Goal: Task Accomplishment & Management: Manage account settings

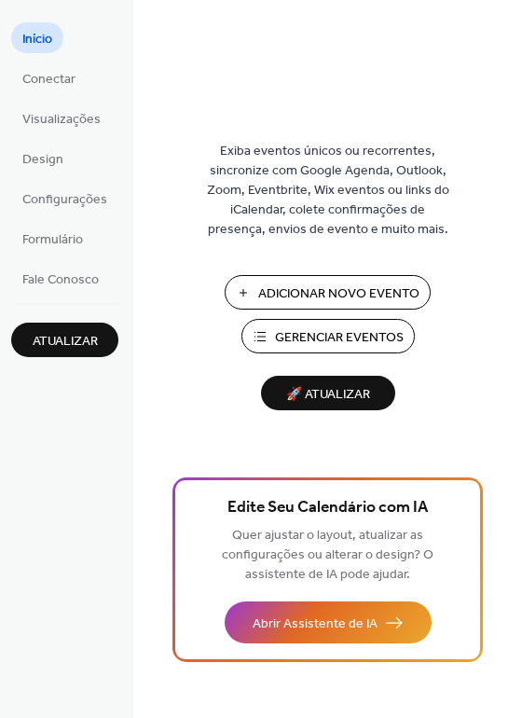
click at [338, 344] on span "Gerenciar Eventos" at bounding box center [339, 338] width 129 height 20
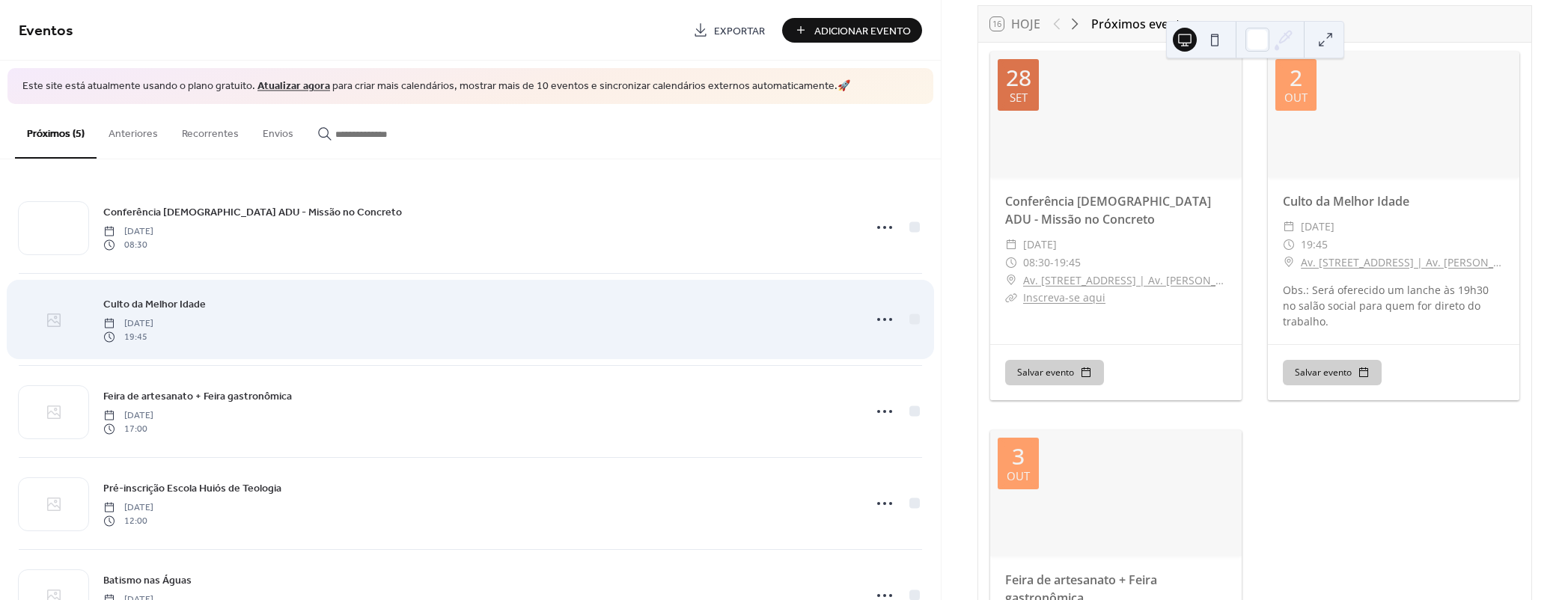
click at [49, 318] on icon at bounding box center [54, 320] width 18 height 18
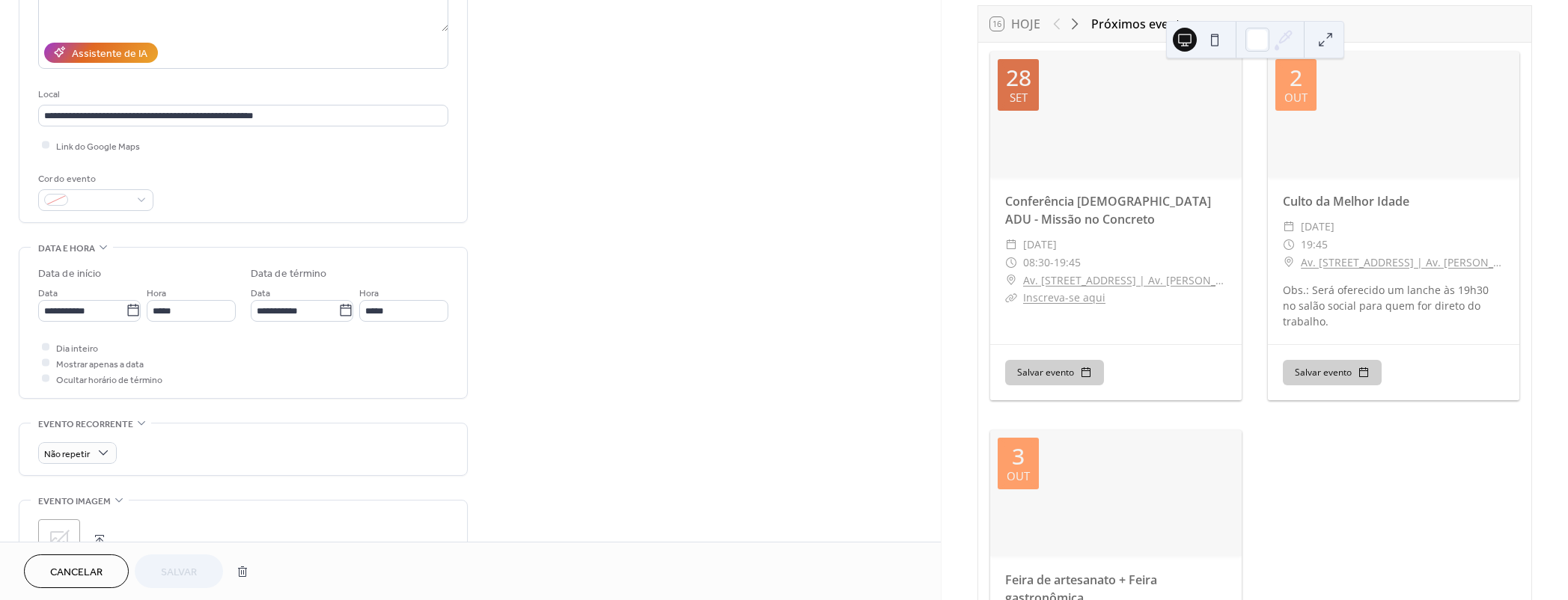
scroll to position [407, 0]
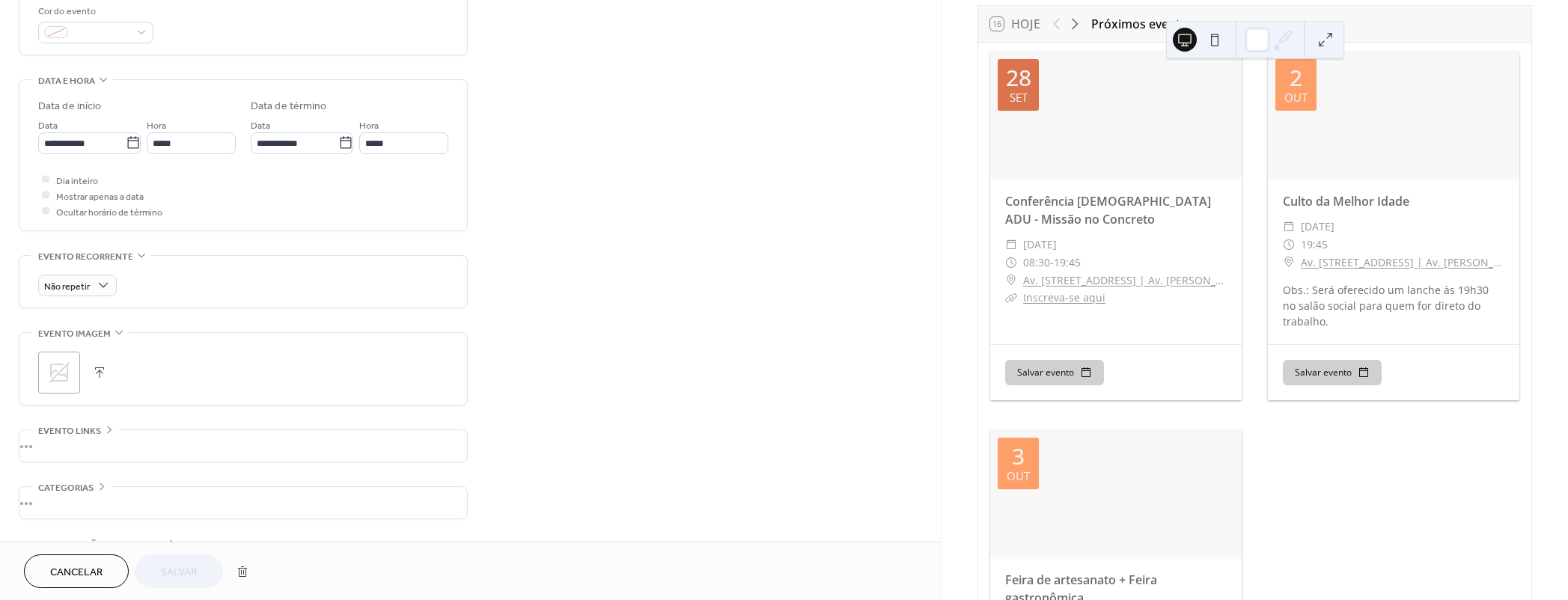
click at [56, 370] on icon at bounding box center [59, 372] width 21 height 21
click at [200, 559] on button "Salvar" at bounding box center [179, 571] width 88 height 34
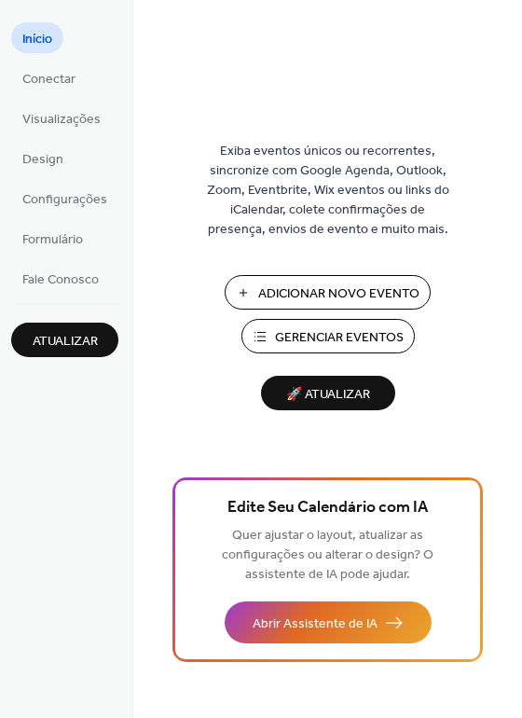
click at [326, 344] on span "Gerenciar Eventos" at bounding box center [339, 338] width 129 height 20
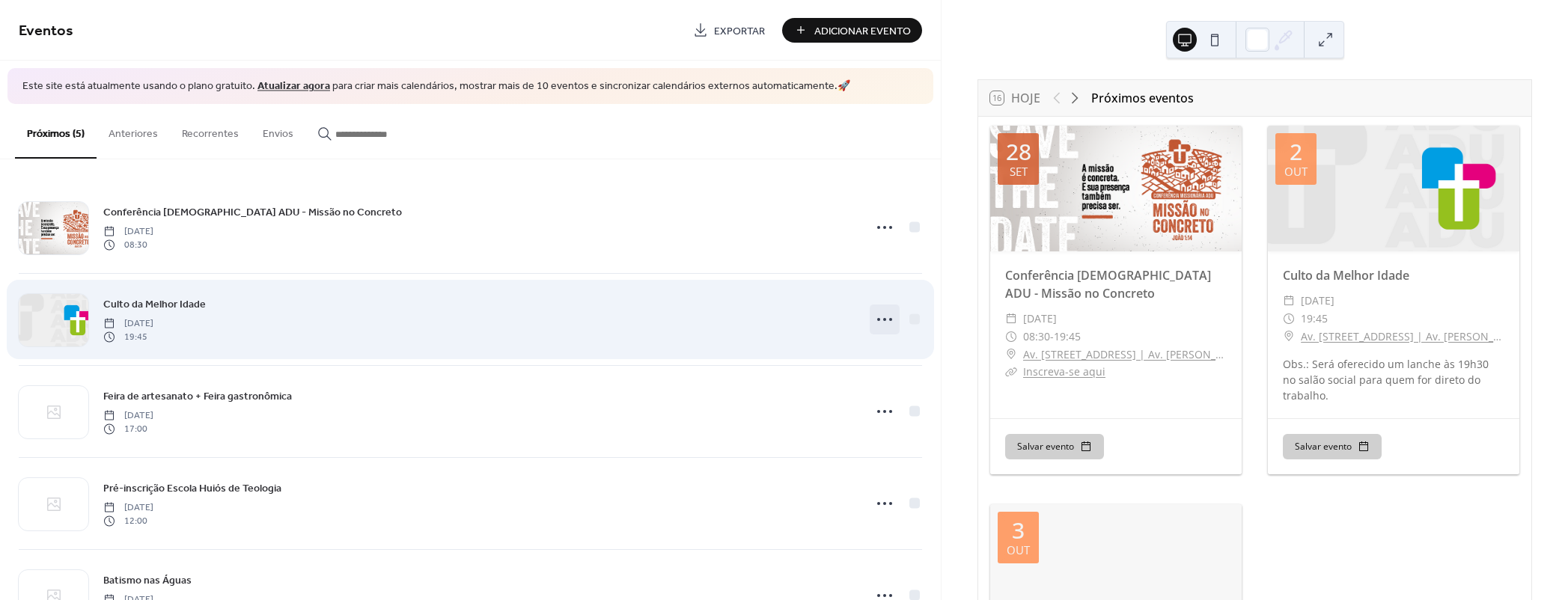
click at [873, 320] on icon at bounding box center [885, 319] width 24 height 24
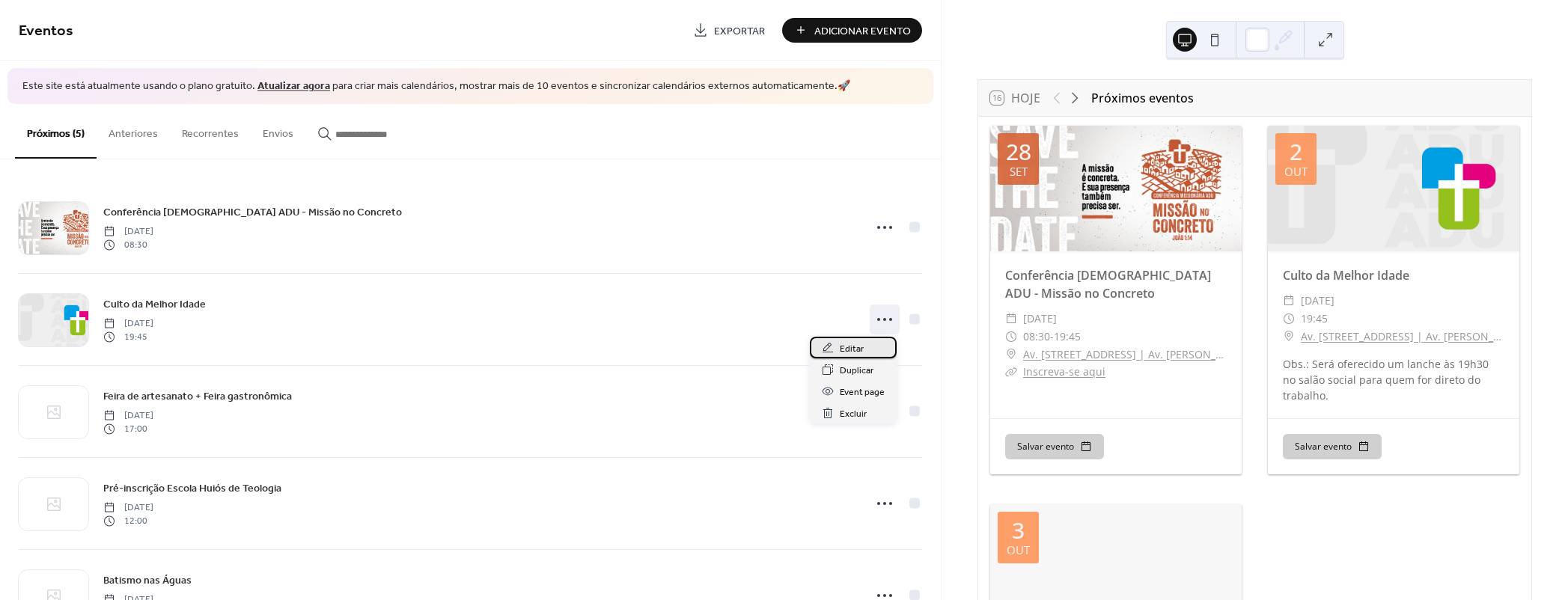
click at [849, 347] on span "Editar" at bounding box center [852, 349] width 24 height 16
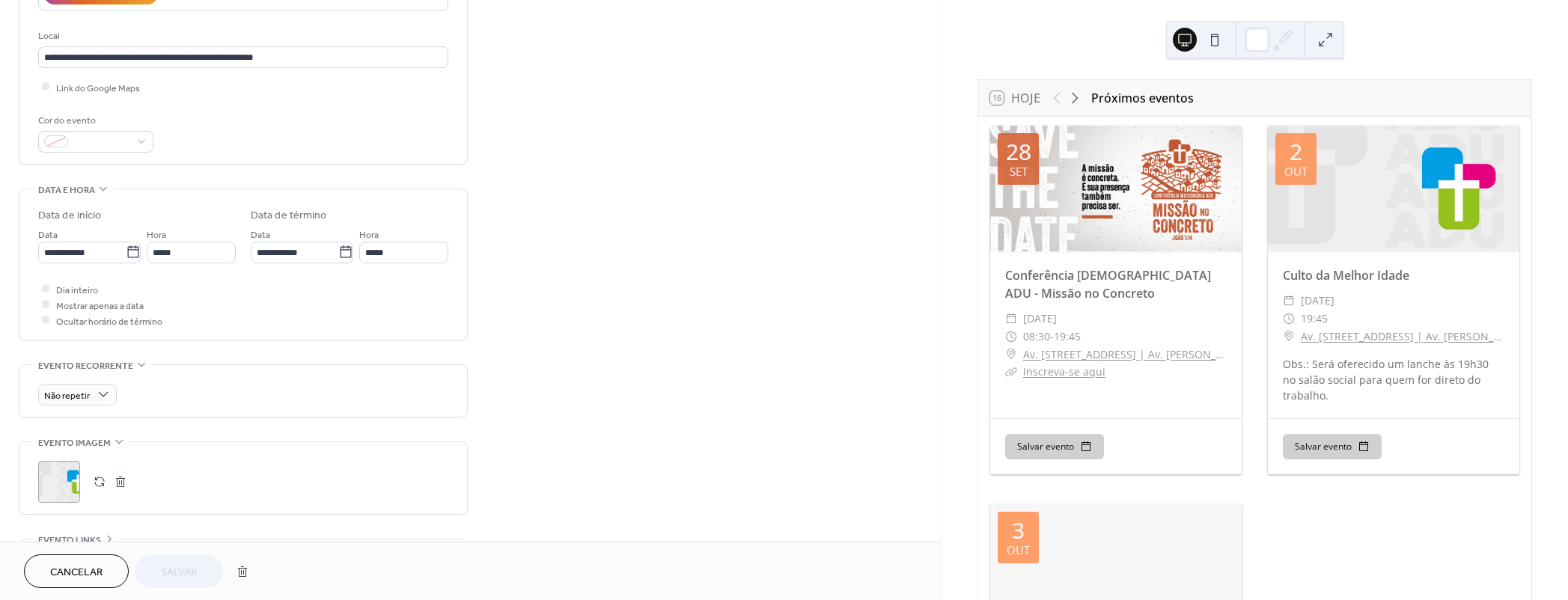
scroll to position [339, 0]
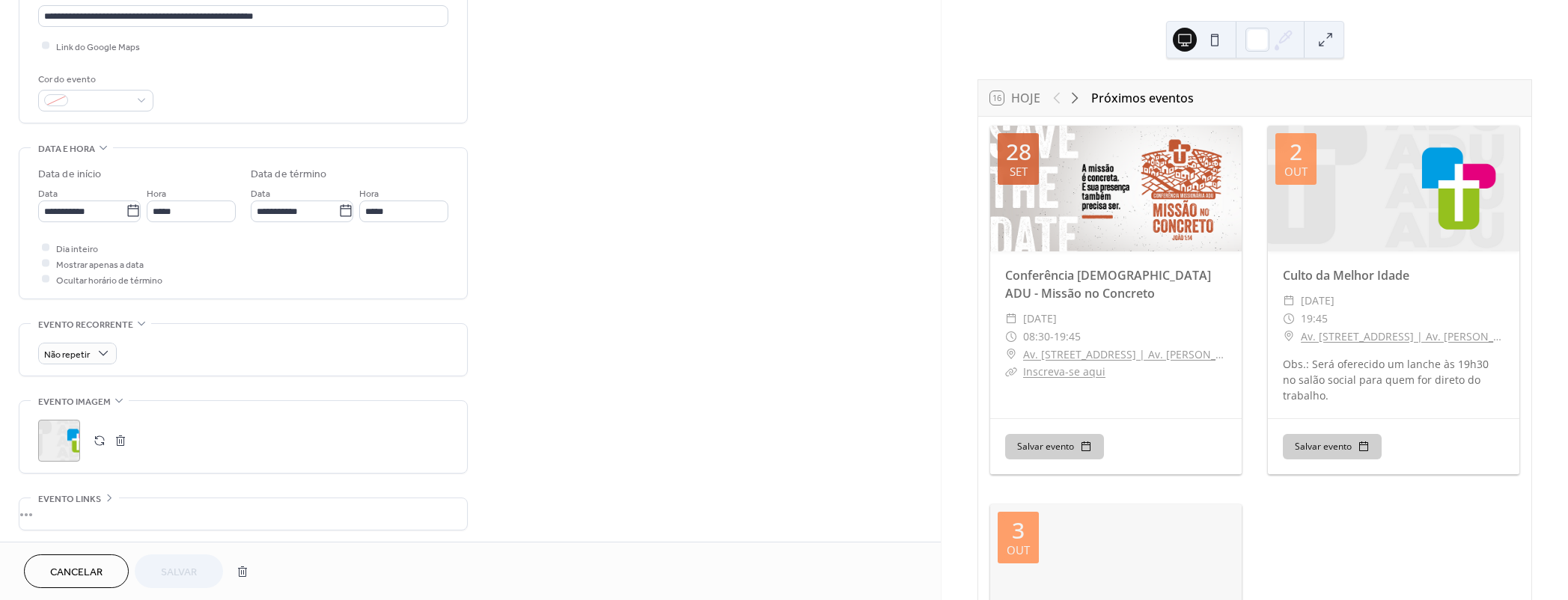
click at [58, 434] on div ";" at bounding box center [59, 440] width 42 height 42
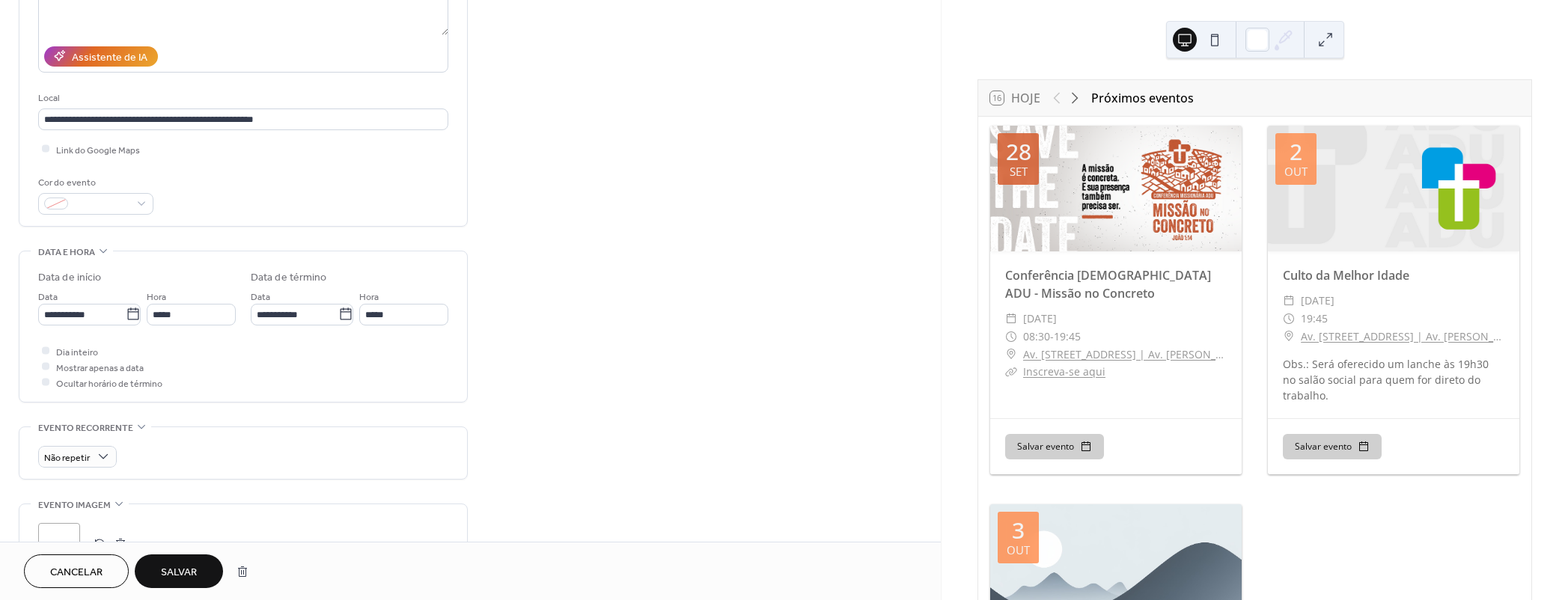
scroll to position [272, 0]
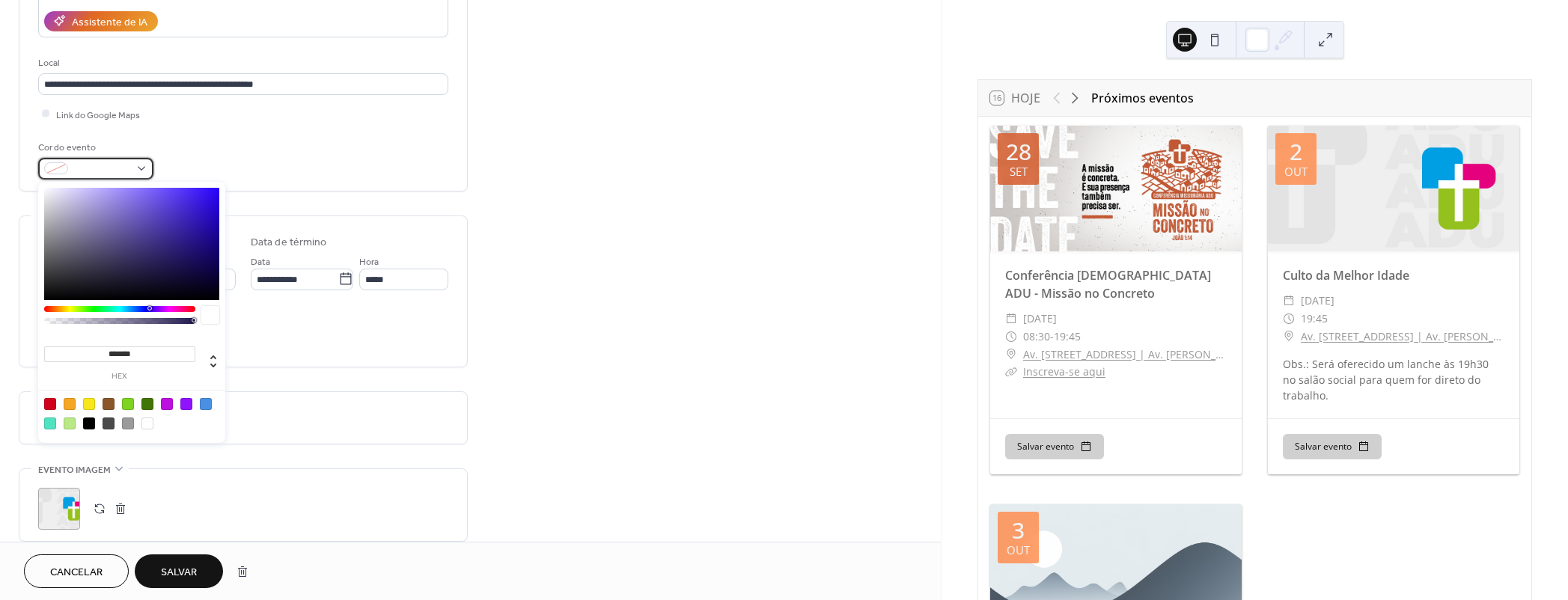
click at [105, 168] on span at bounding box center [101, 169] width 55 height 16
drag, startPoint x: 145, startPoint y: 351, endPoint x: 59, endPoint y: 345, distance: 86.2
click at [59, 347] on input "*******" at bounding box center [120, 355] width 151 height 16
paste input
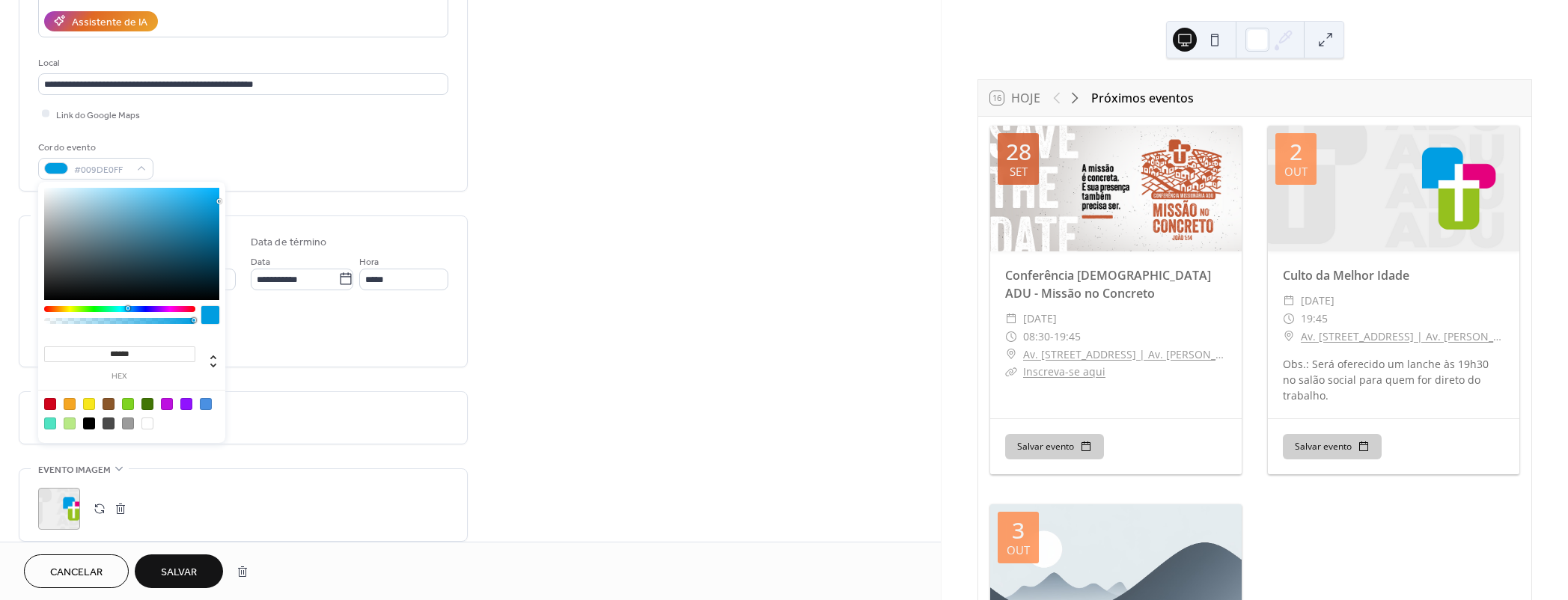
type input "******"
click at [322, 206] on div "**********" at bounding box center [243, 261] width 449 height 901
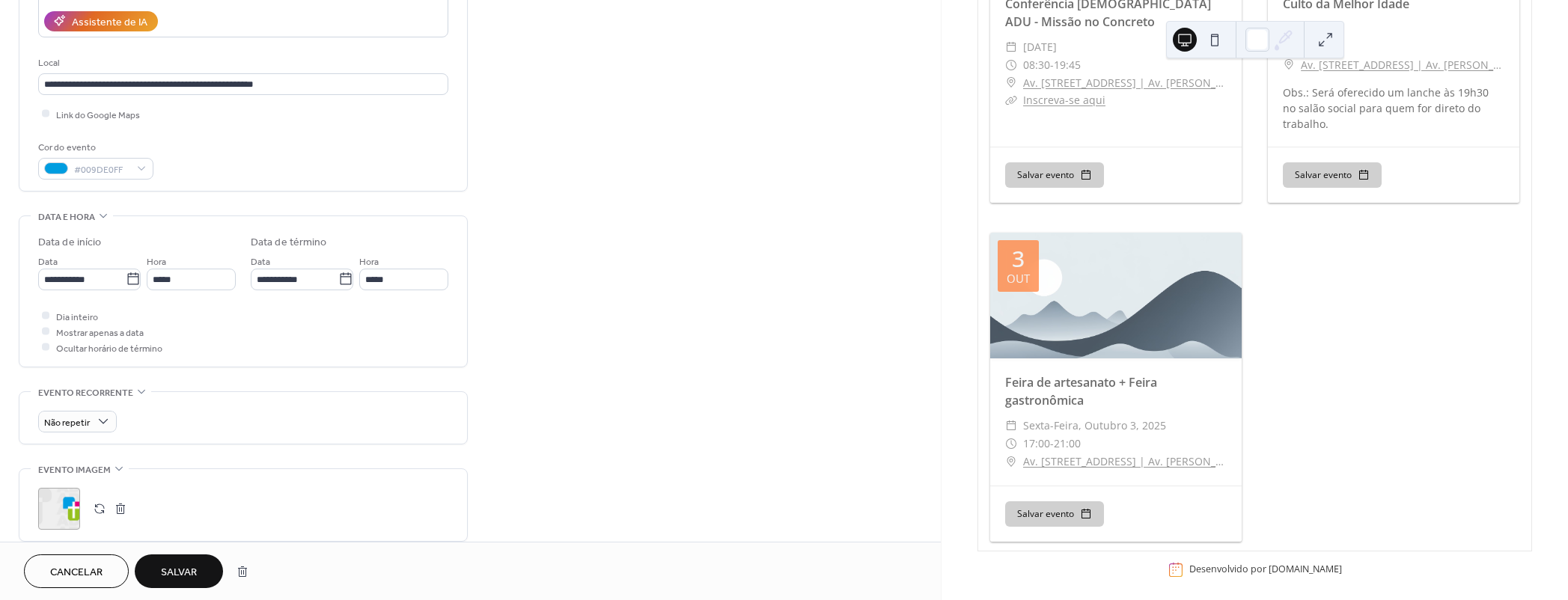
click at [188, 569] on span "Salvar" at bounding box center [179, 573] width 36 height 16
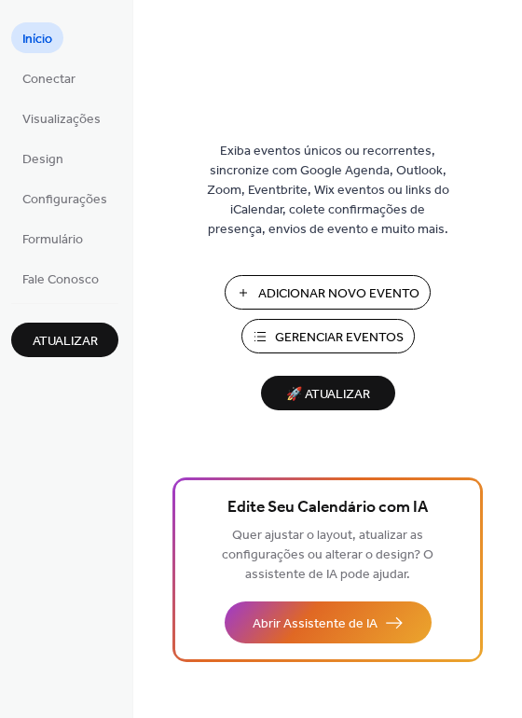
click at [312, 332] on span "Gerenciar Eventos" at bounding box center [339, 338] width 129 height 20
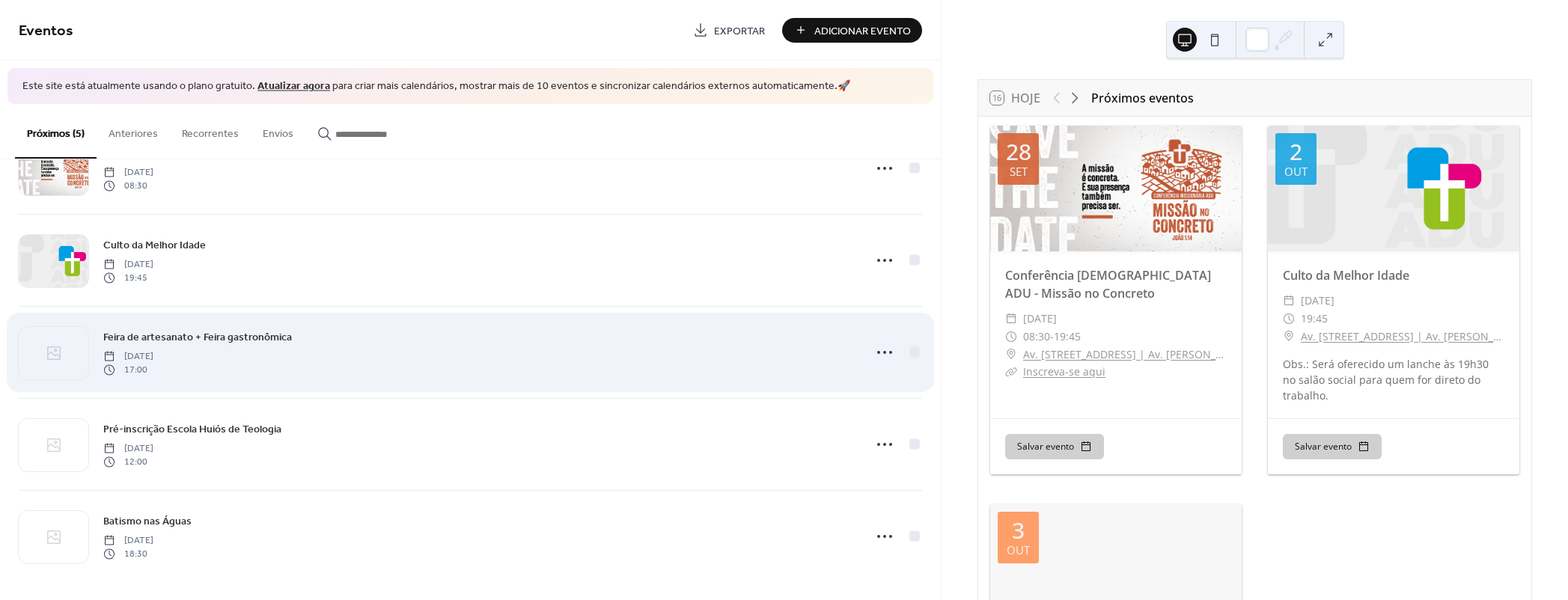
scroll to position [62, 0]
click at [52, 351] on icon at bounding box center [54, 350] width 18 height 18
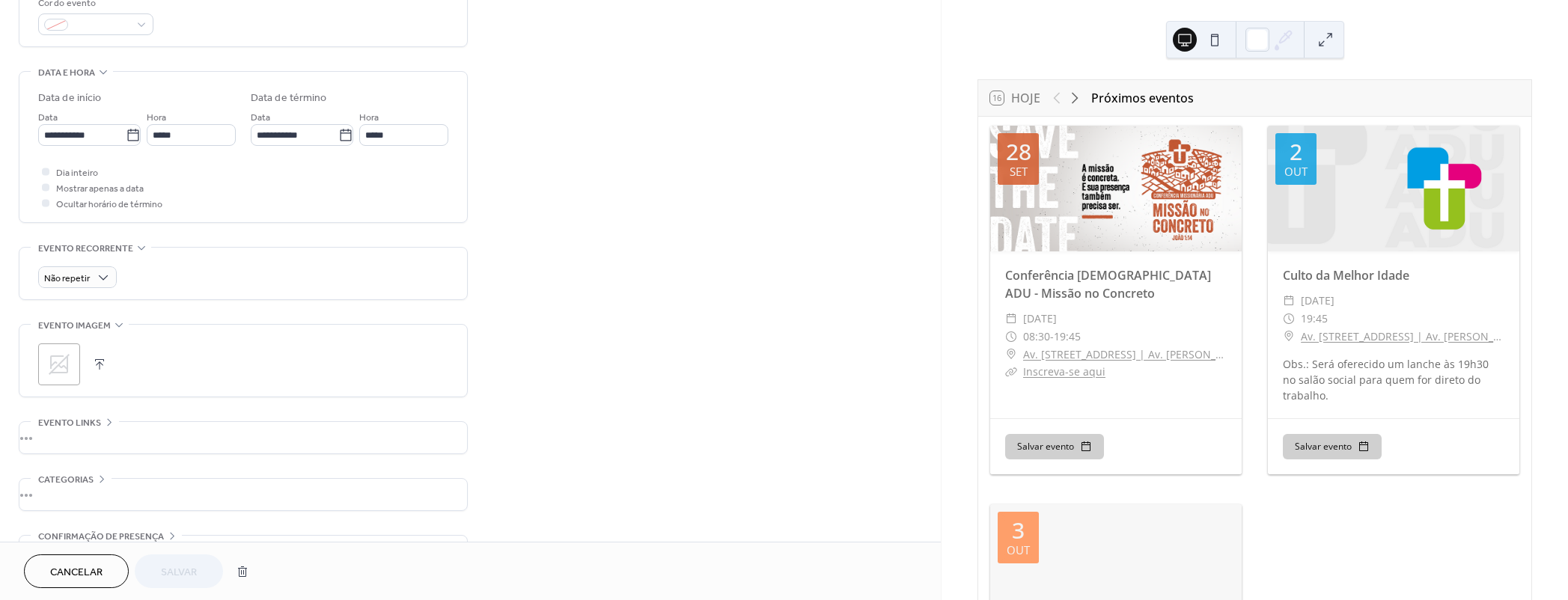
scroll to position [456, 0]
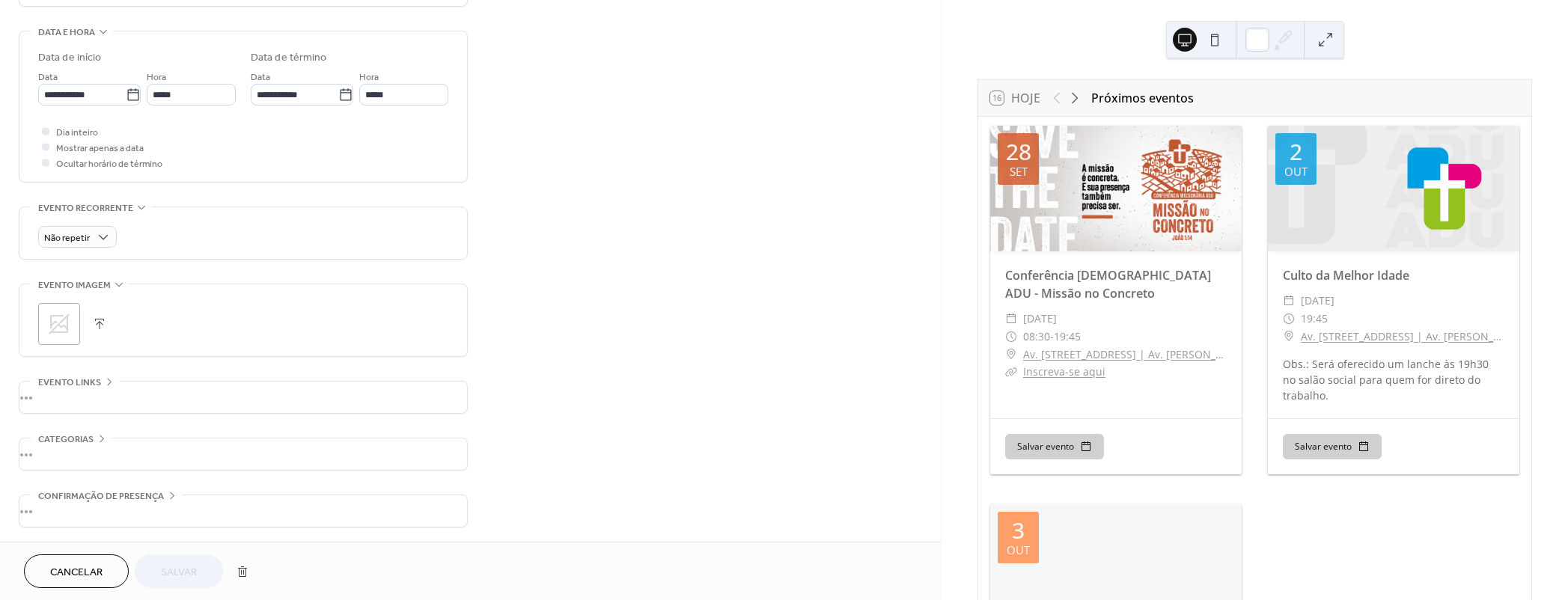
click at [61, 326] on icon at bounding box center [59, 324] width 21 height 21
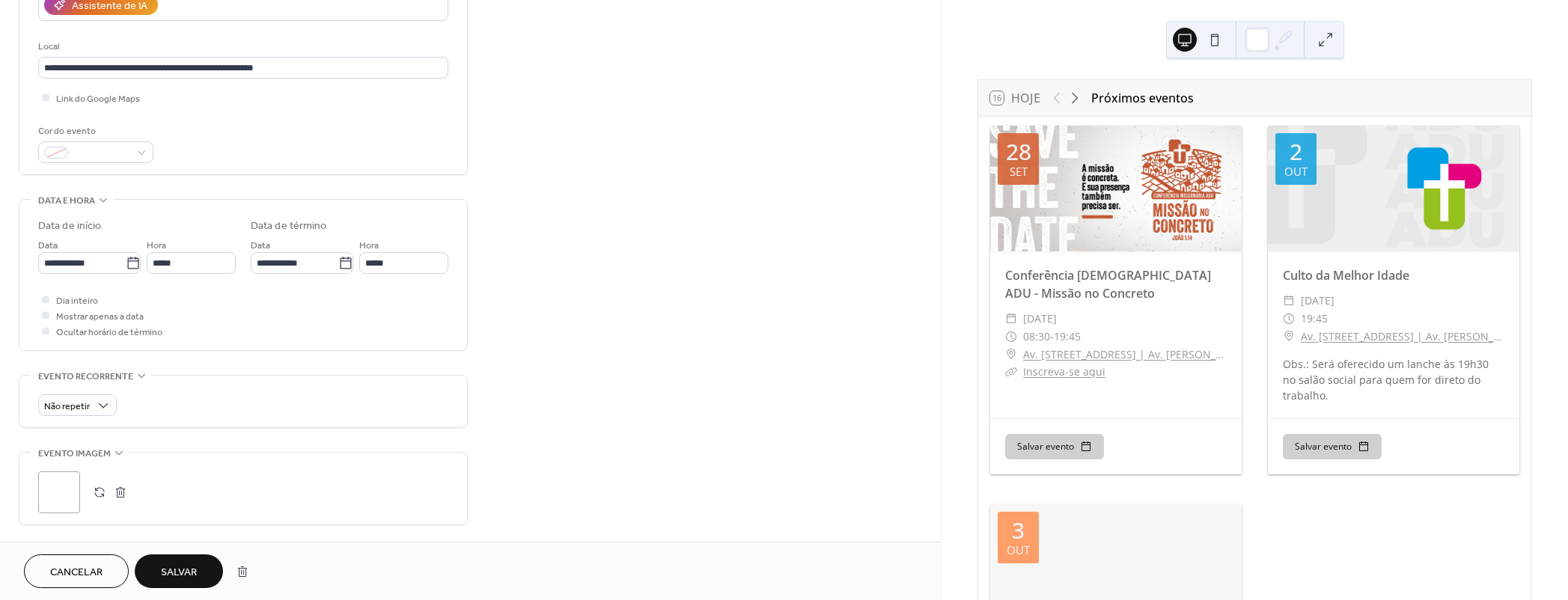
scroll to position [252, 0]
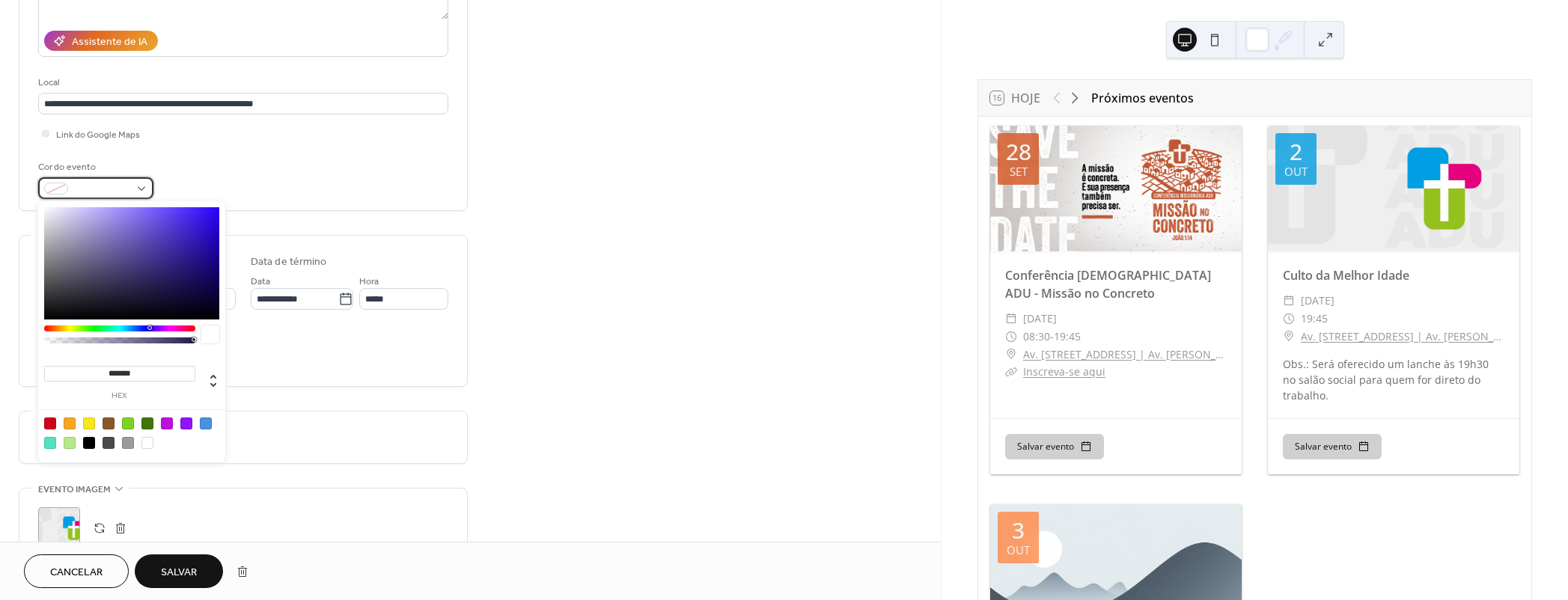
click at [93, 191] on span at bounding box center [101, 190] width 55 height 16
drag, startPoint x: 123, startPoint y: 367, endPoint x: 46, endPoint y: 363, distance: 77.1
click at [46, 363] on div "******* hex" at bounding box center [120, 381] width 151 height 38
paste input
type input "******"
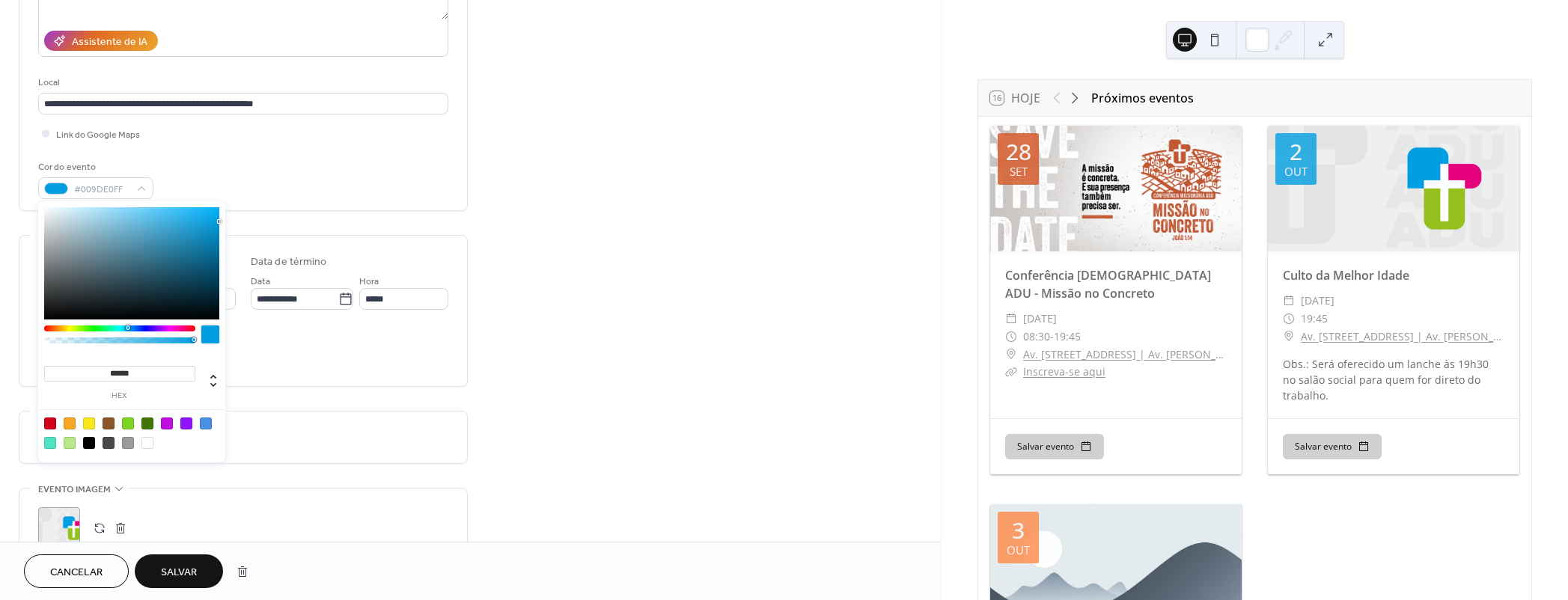
click at [268, 362] on div "Dia inteiro Mostrar apenas a data Ocultar horário de término" at bounding box center [243, 351] width 410 height 47
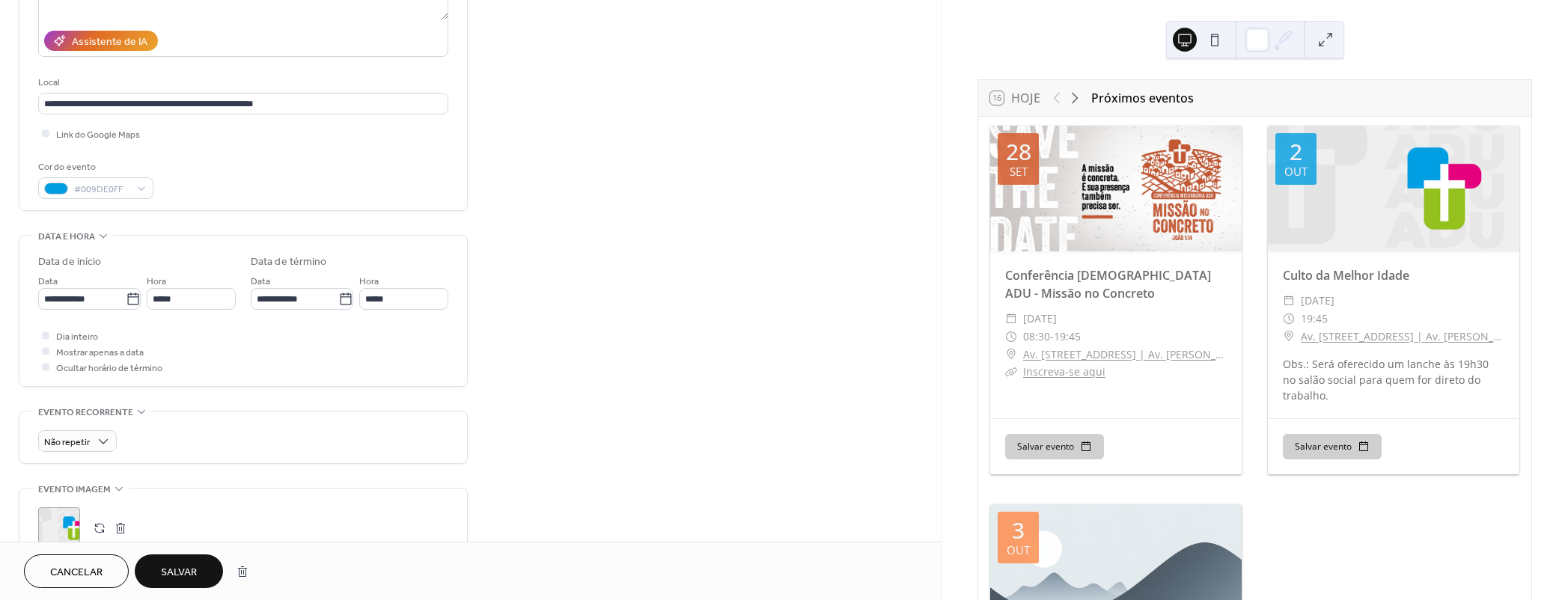
click at [200, 569] on button "Salvar" at bounding box center [179, 571] width 88 height 34
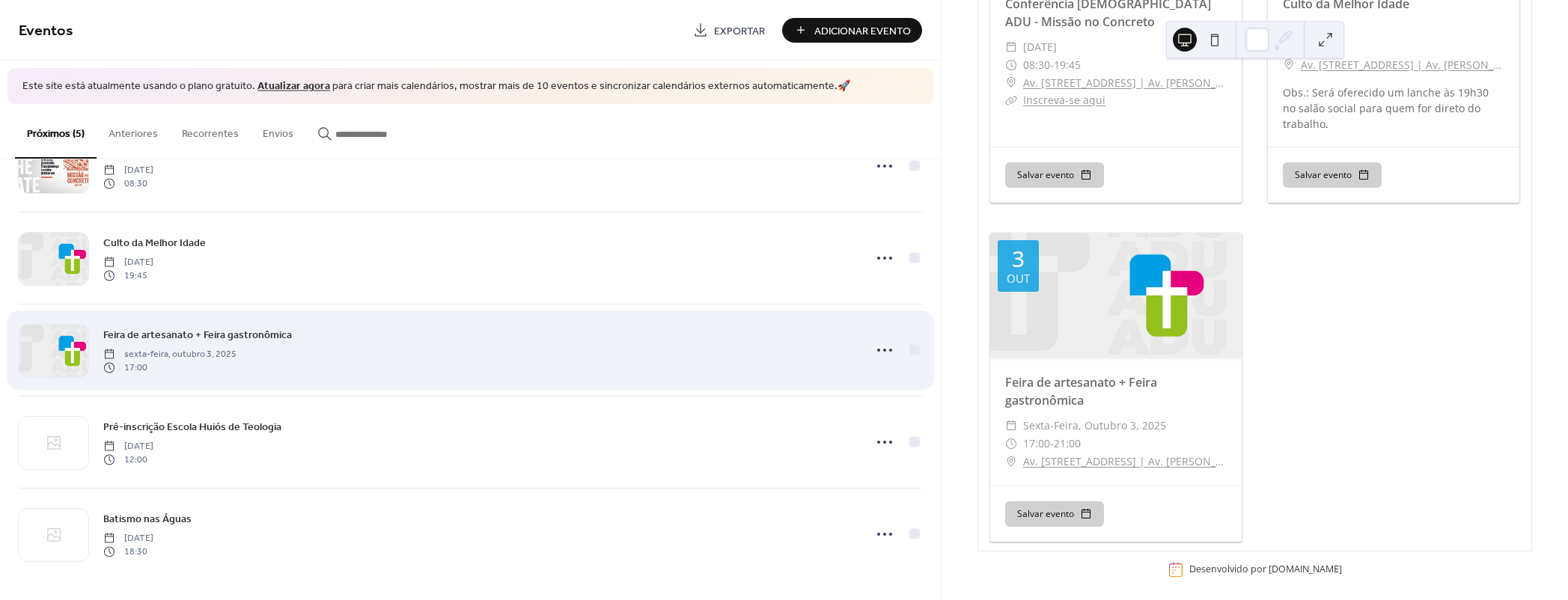
scroll to position [62, 0]
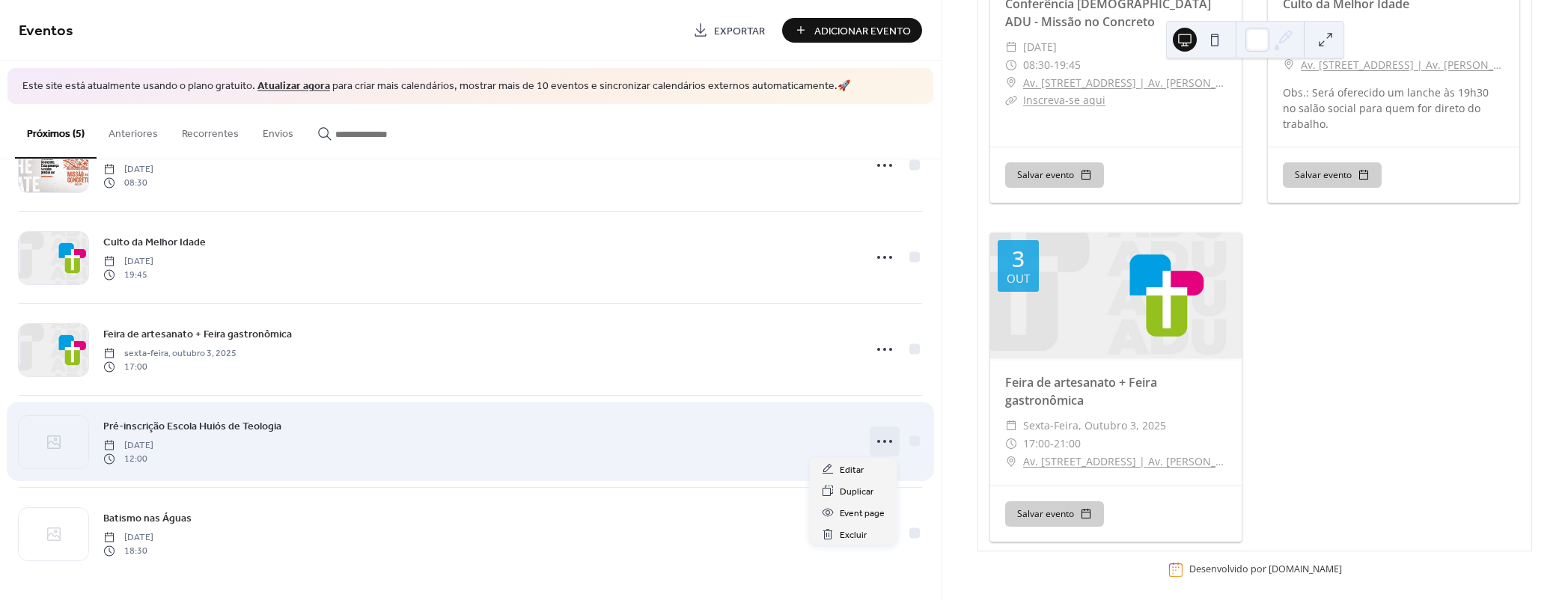
click at [877, 439] on icon at bounding box center [885, 441] width 24 height 24
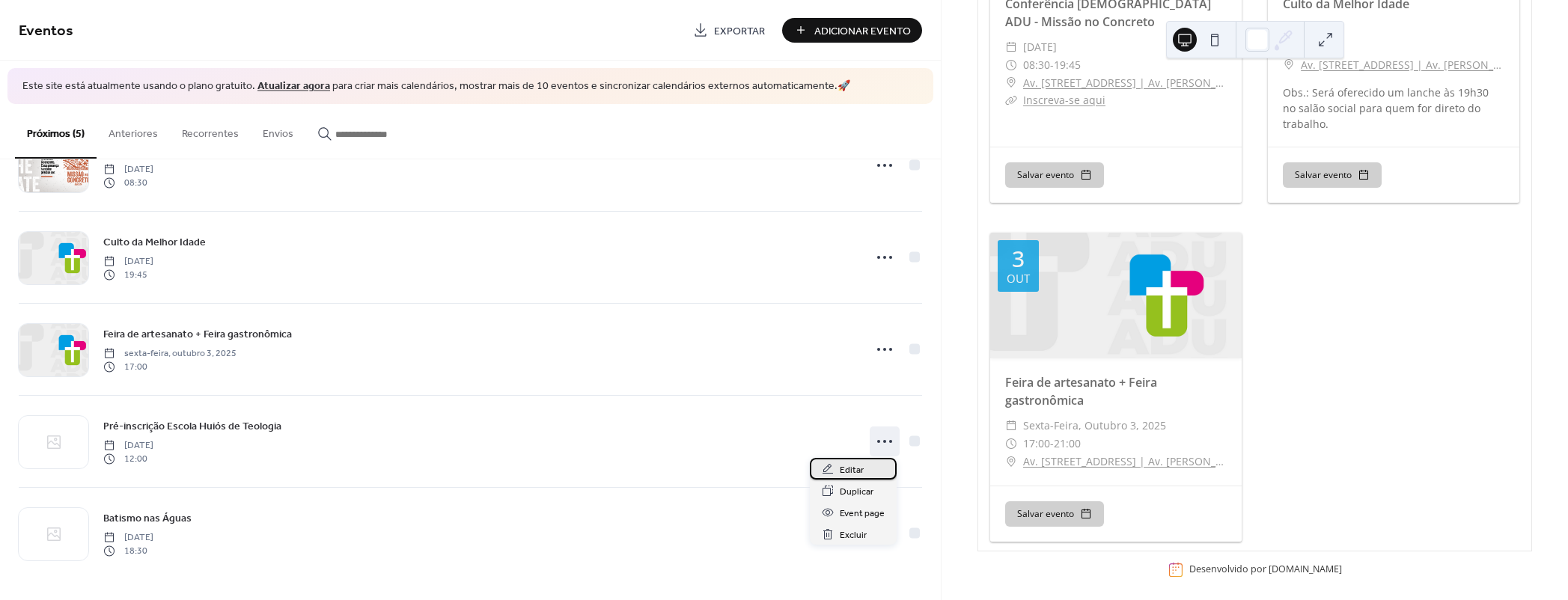
click at [849, 467] on span "Editar" at bounding box center [852, 470] width 24 height 16
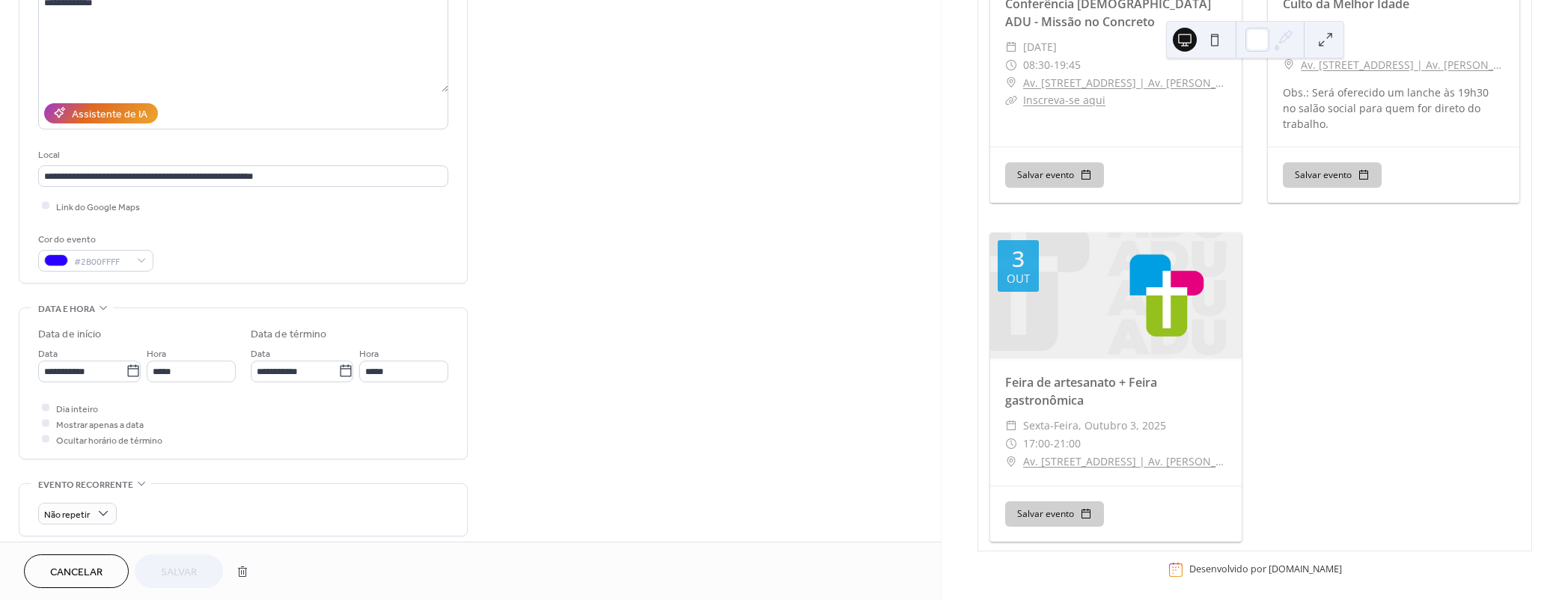
scroll to position [339, 0]
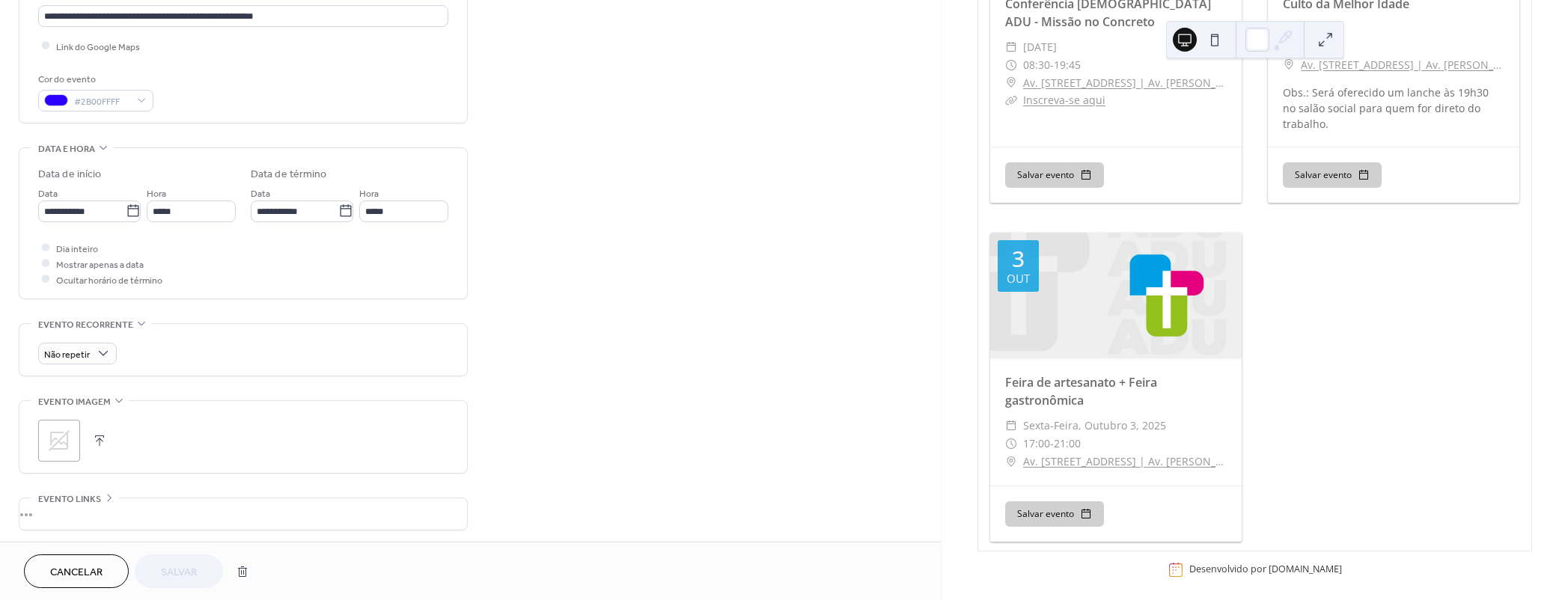
click at [57, 428] on icon at bounding box center [59, 440] width 24 height 24
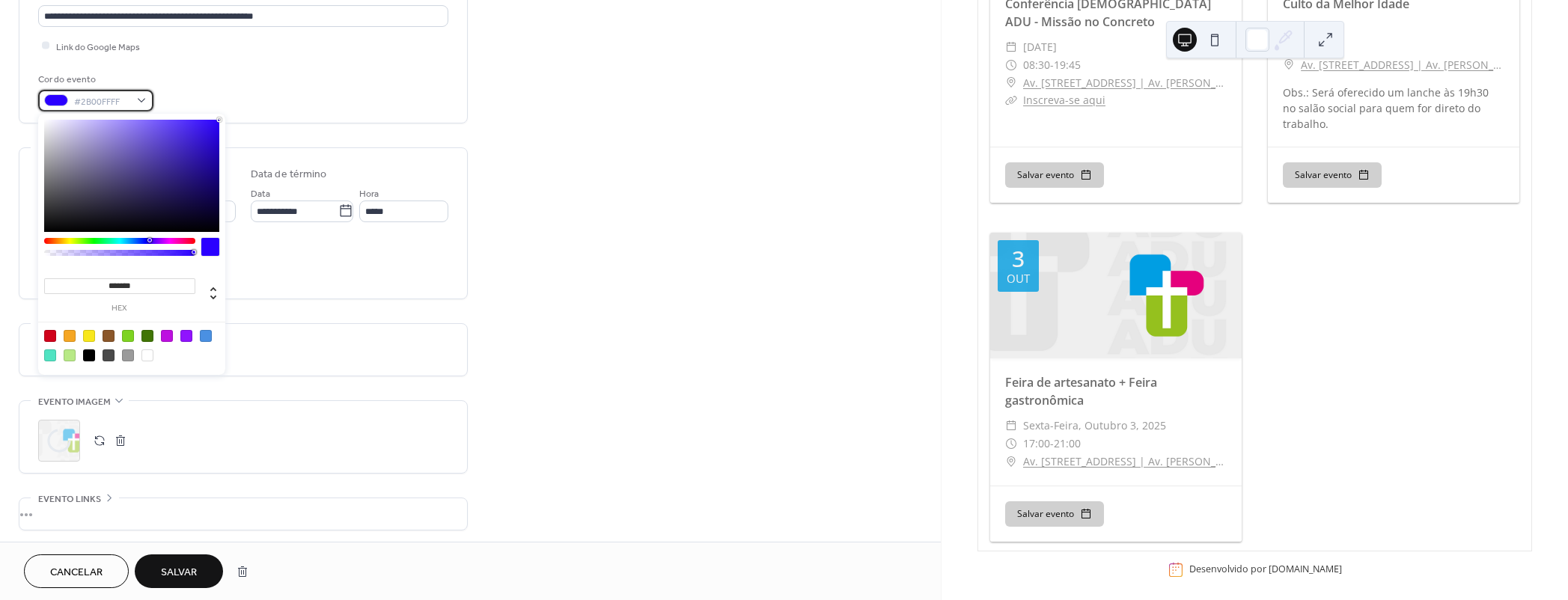
click at [105, 98] on span "#2B00FFFF" at bounding box center [101, 102] width 55 height 16
click at [166, 276] on div "******* hex" at bounding box center [120, 294] width 151 height 38
click at [158, 284] on input "*******" at bounding box center [120, 286] width 151 height 16
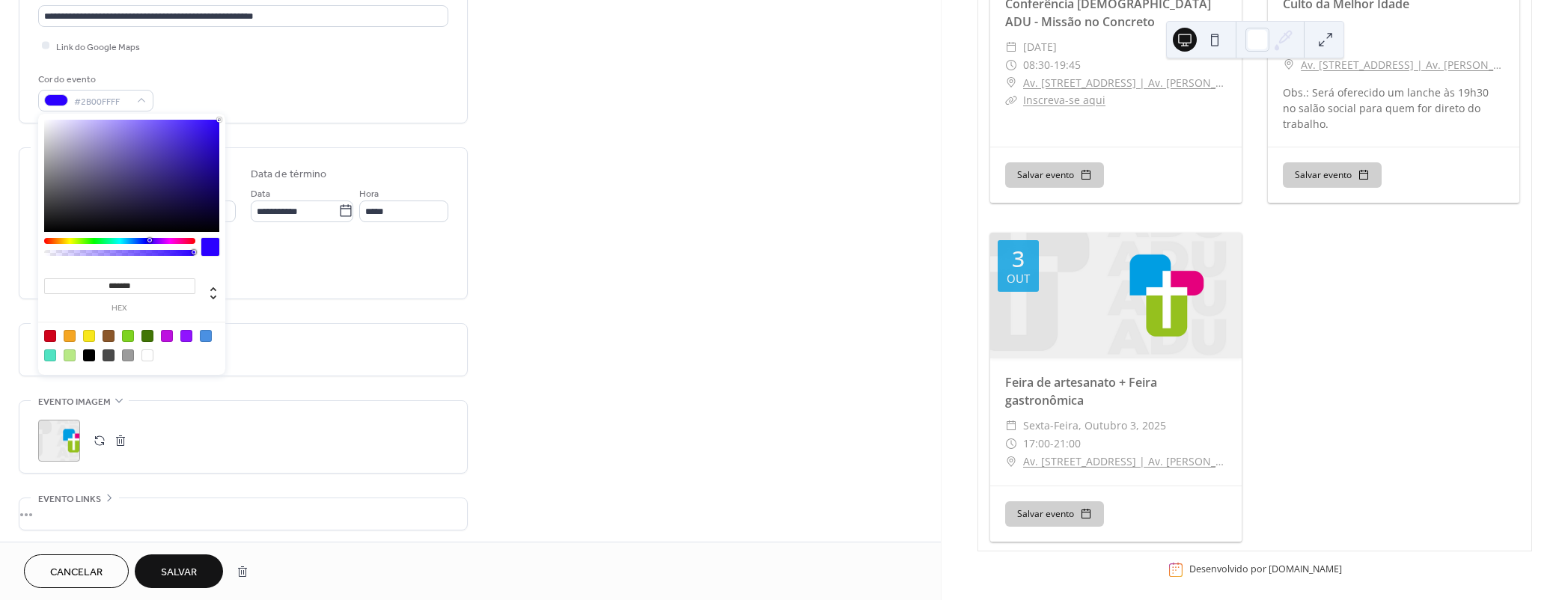
paste input
type input "******"
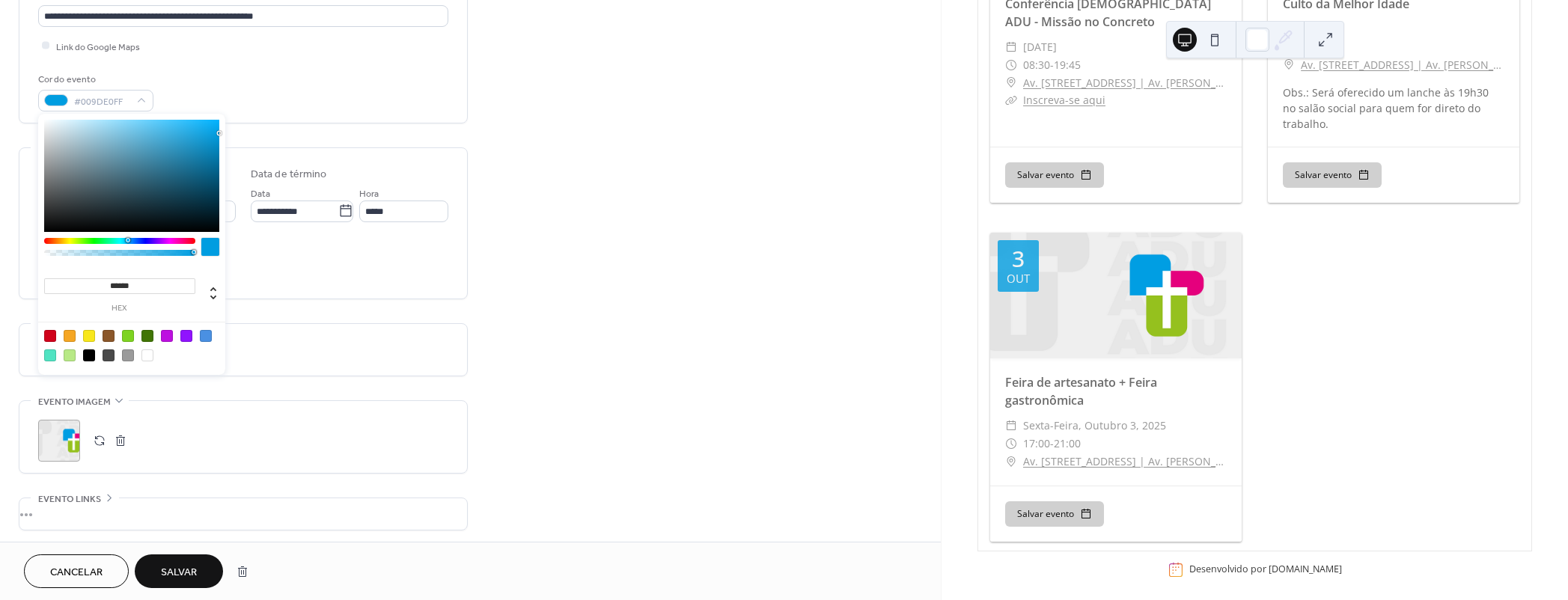
click at [189, 565] on span "Salvar" at bounding box center [179, 573] width 36 height 16
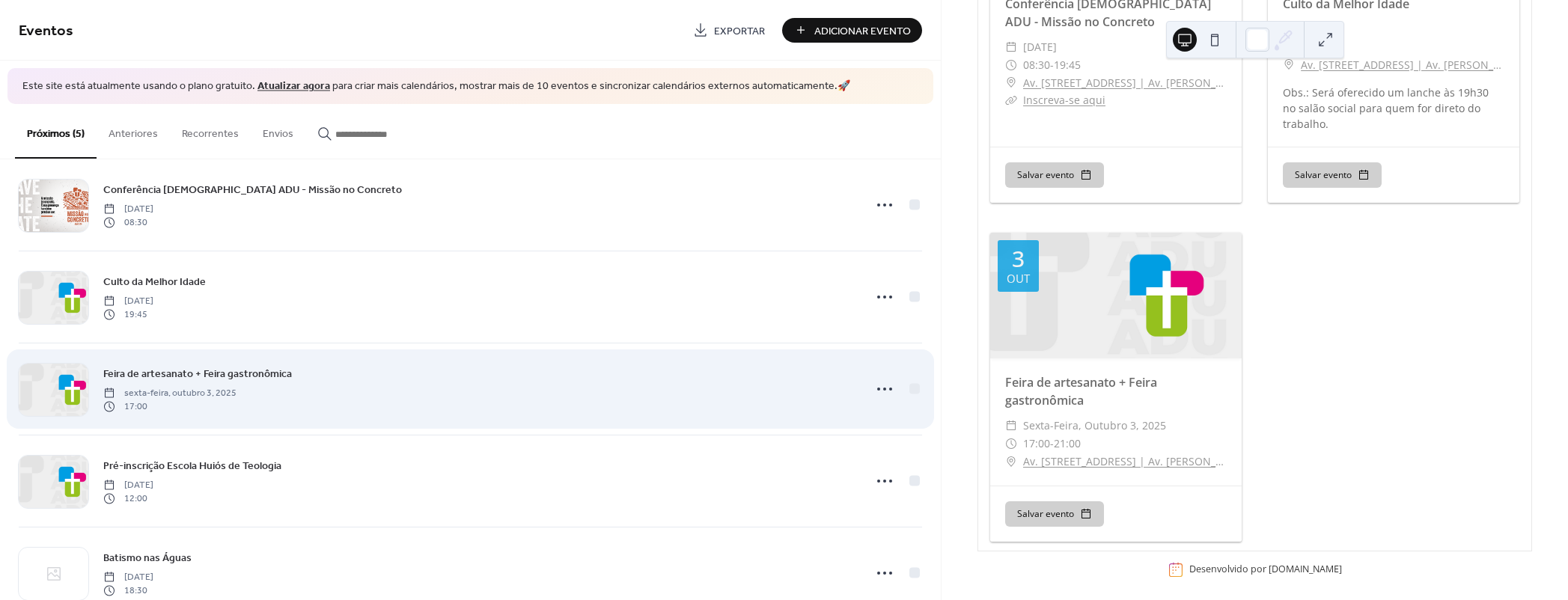
scroll to position [62, 0]
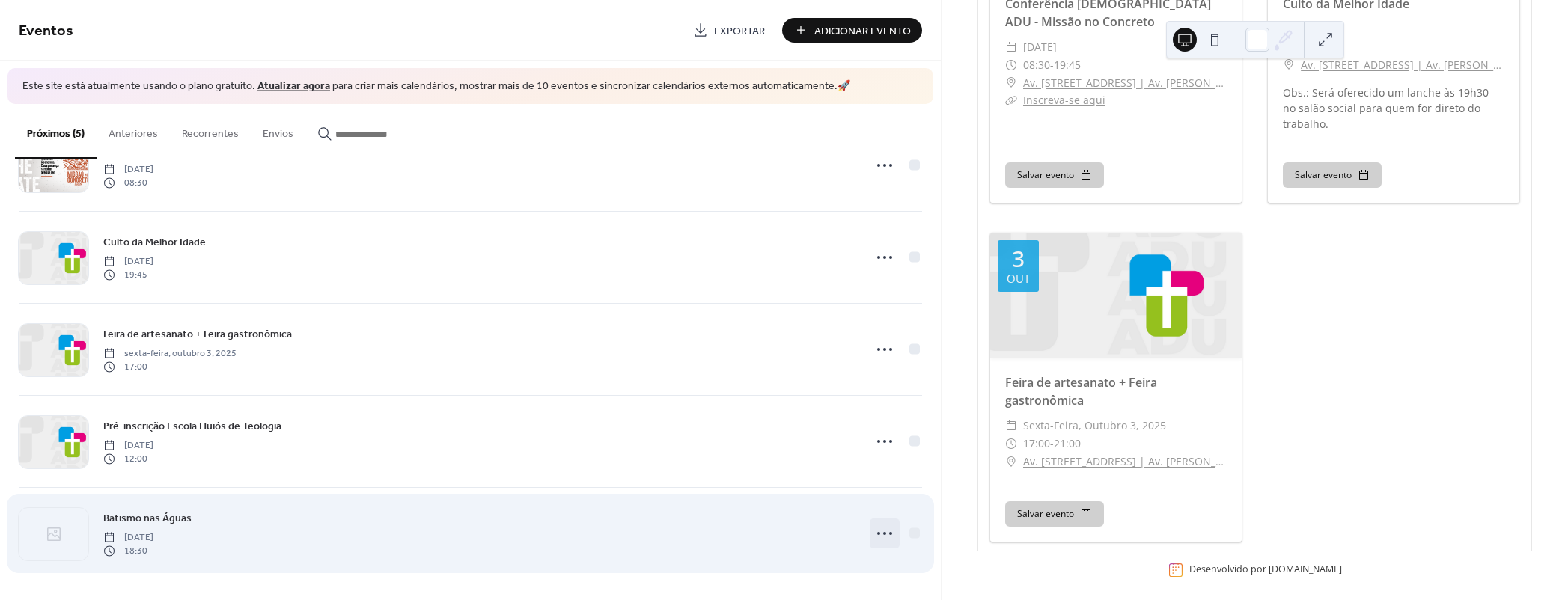
click at [873, 531] on icon at bounding box center [885, 533] width 24 height 24
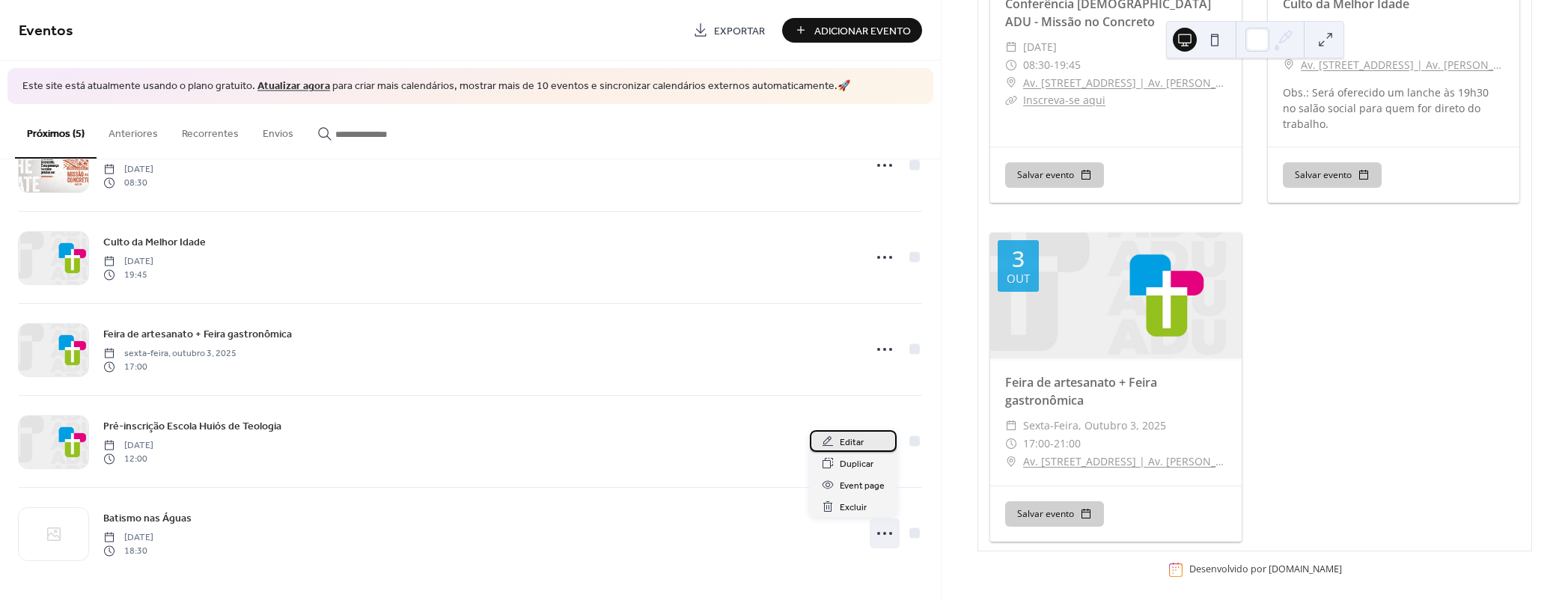
click at [861, 439] on span "Editar" at bounding box center [852, 443] width 24 height 16
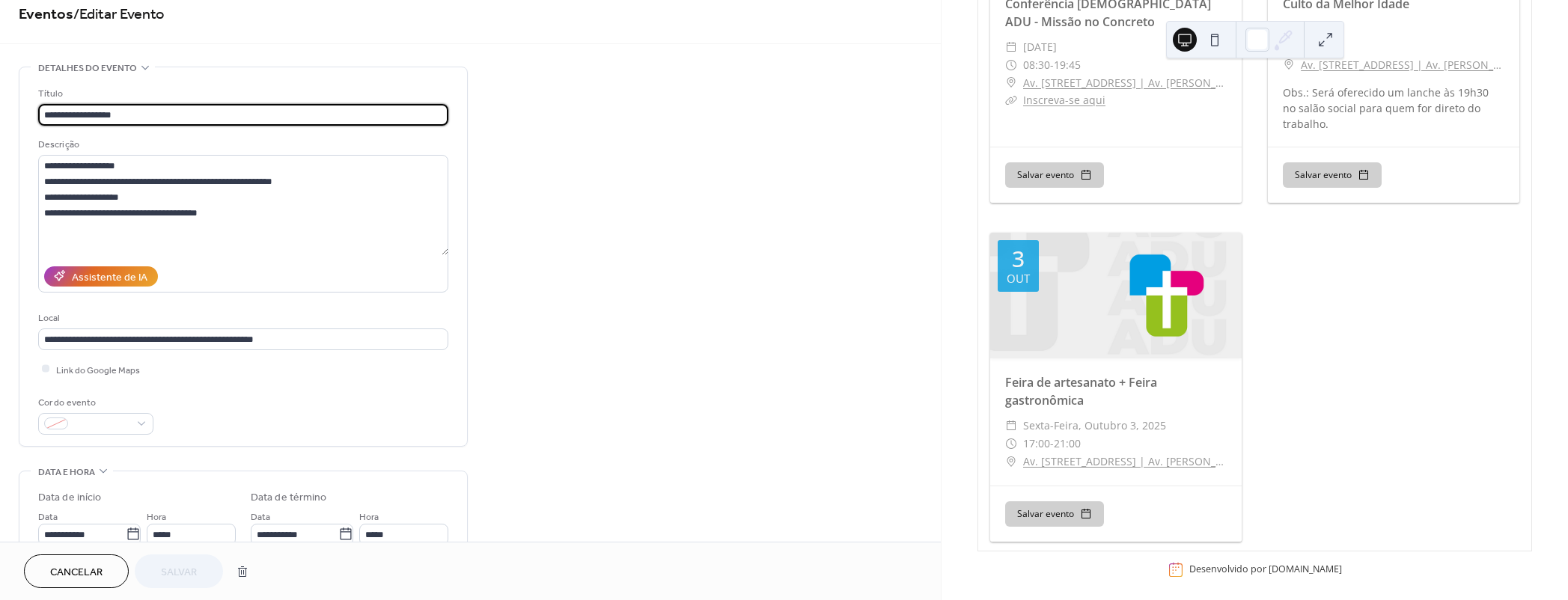
scroll to position [67, 0]
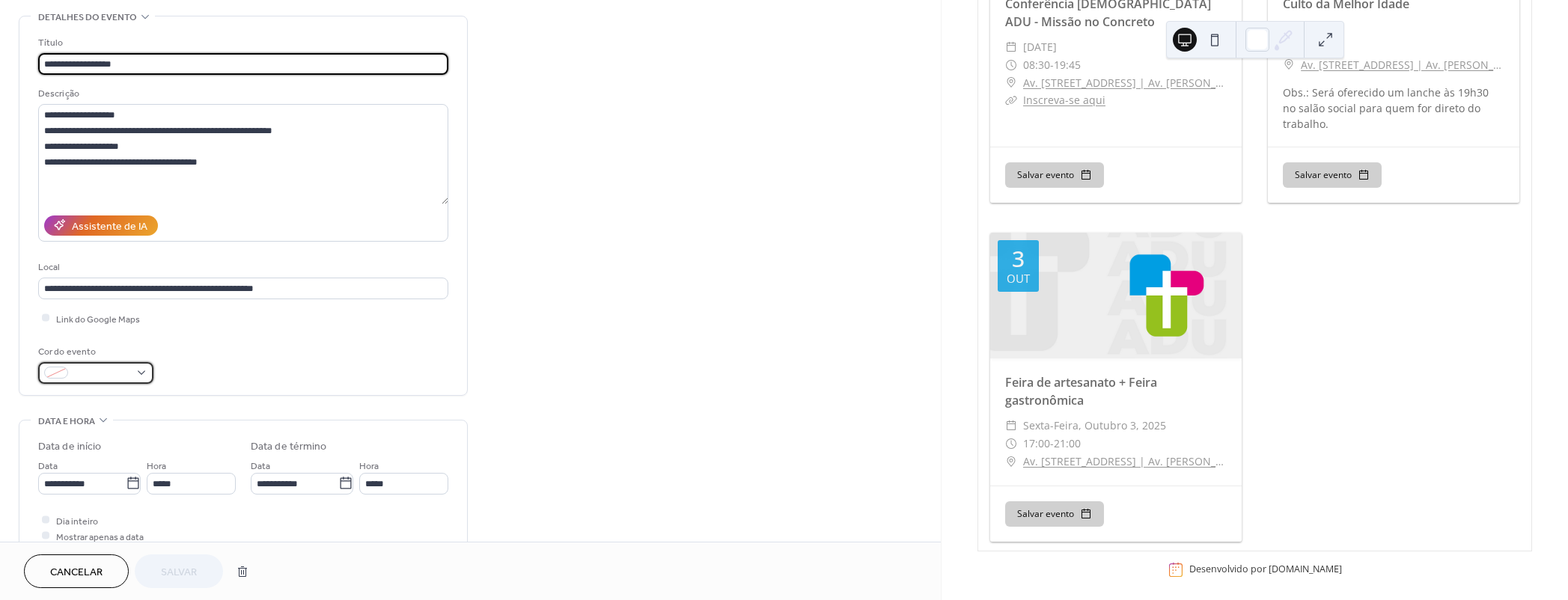
click at [92, 378] on span at bounding box center [101, 374] width 55 height 16
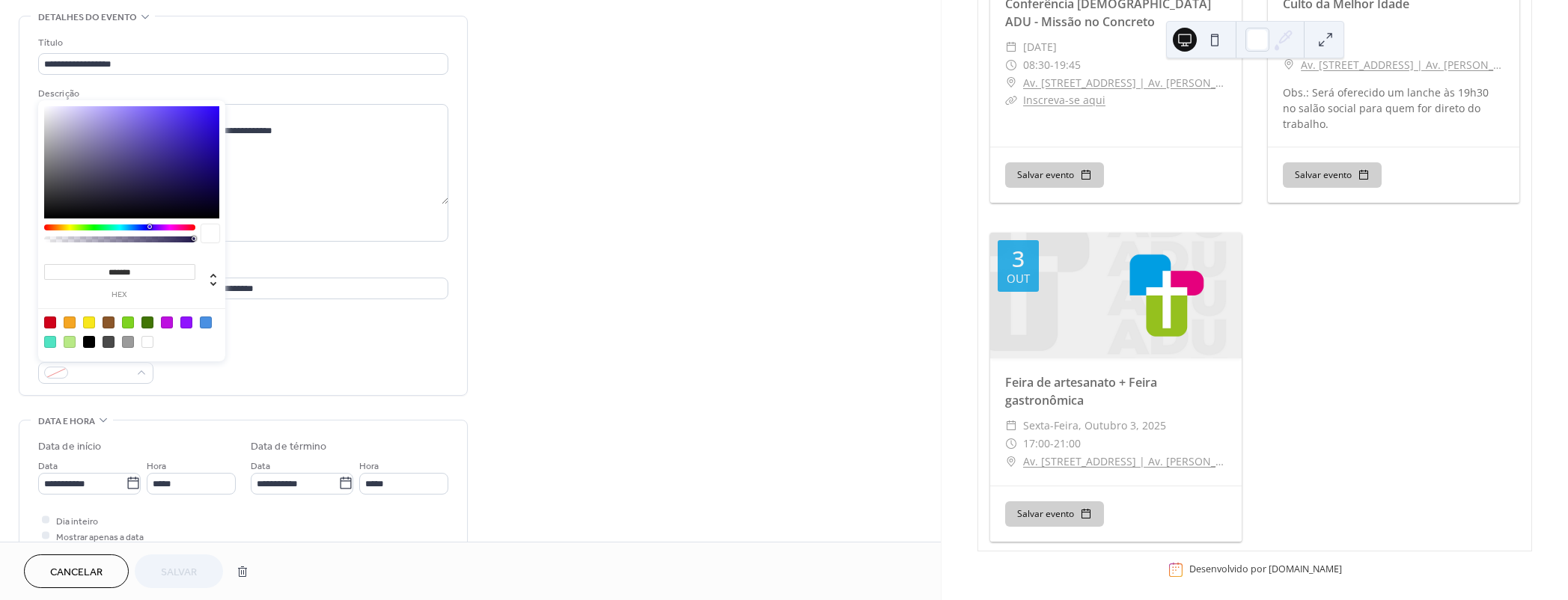
drag, startPoint x: 148, startPoint y: 270, endPoint x: 65, endPoint y: 267, distance: 83.1
click at [65, 267] on input "*******" at bounding box center [120, 272] width 151 height 16
paste input
type input "******"
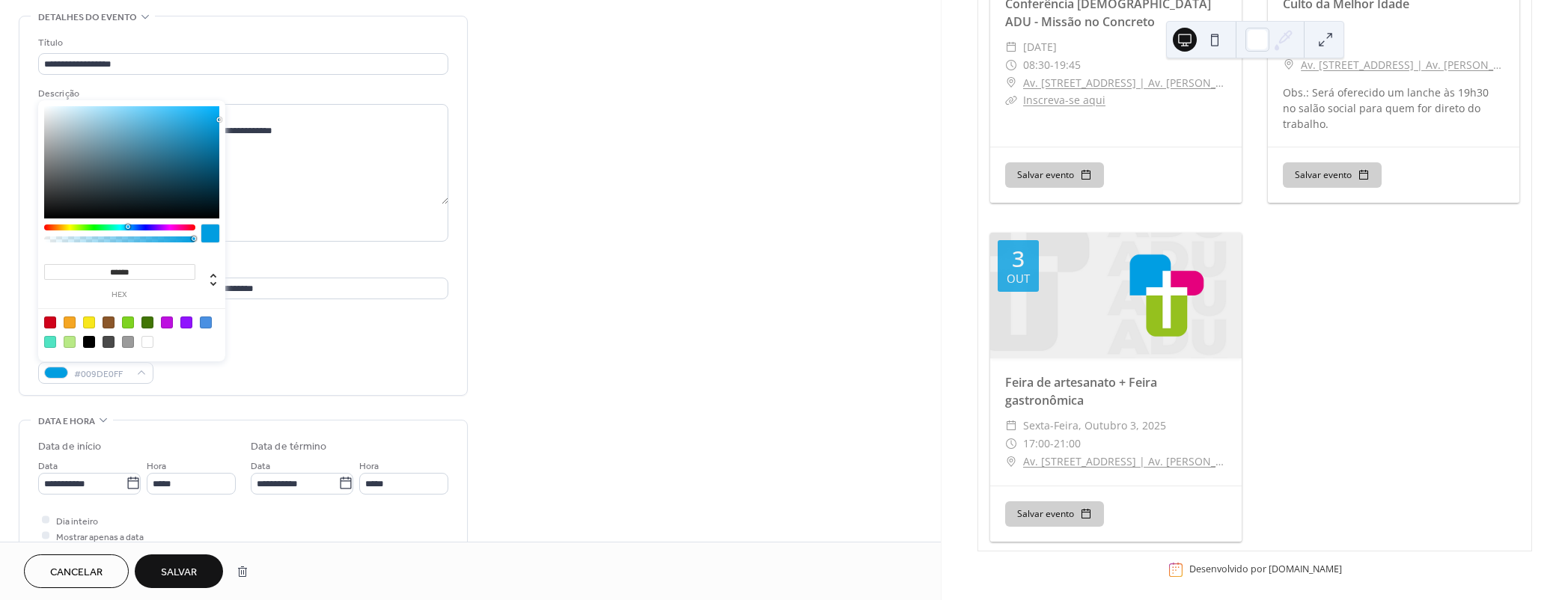
click at [327, 327] on div "**********" at bounding box center [243, 209] width 410 height 349
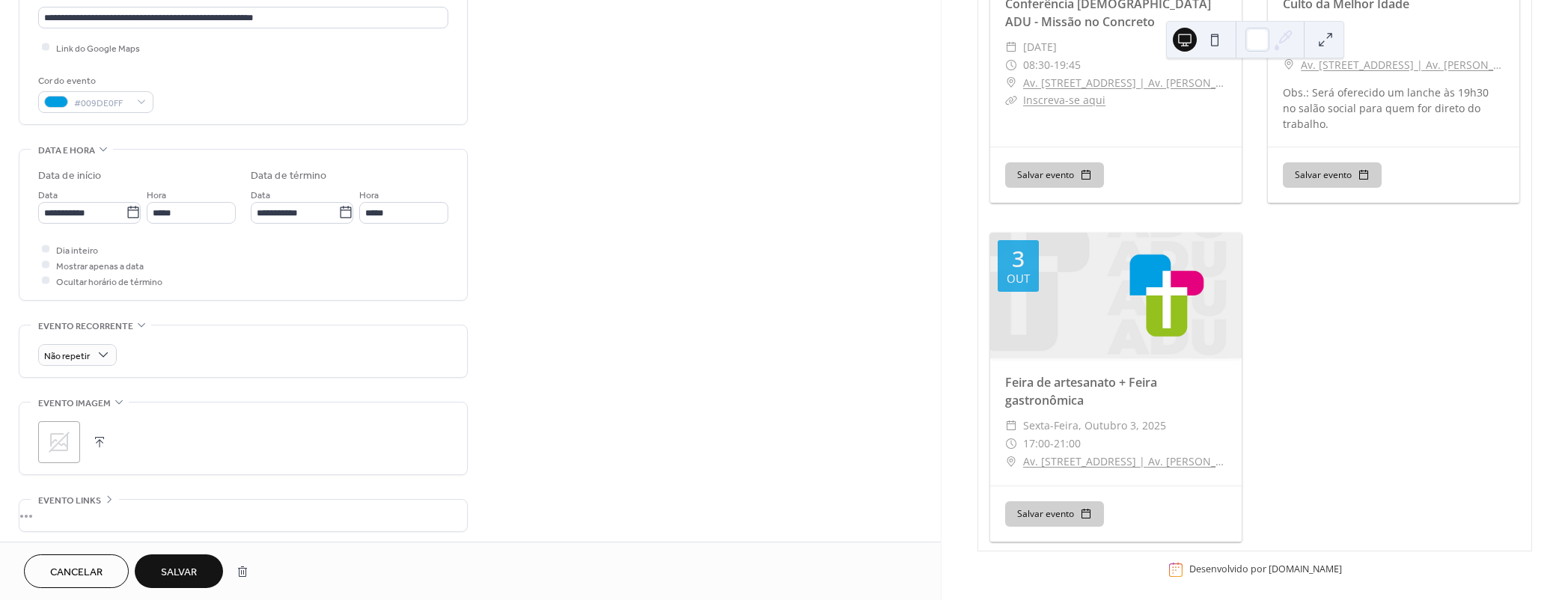
scroll to position [339, 0]
click at [49, 439] on icon at bounding box center [59, 440] width 24 height 24
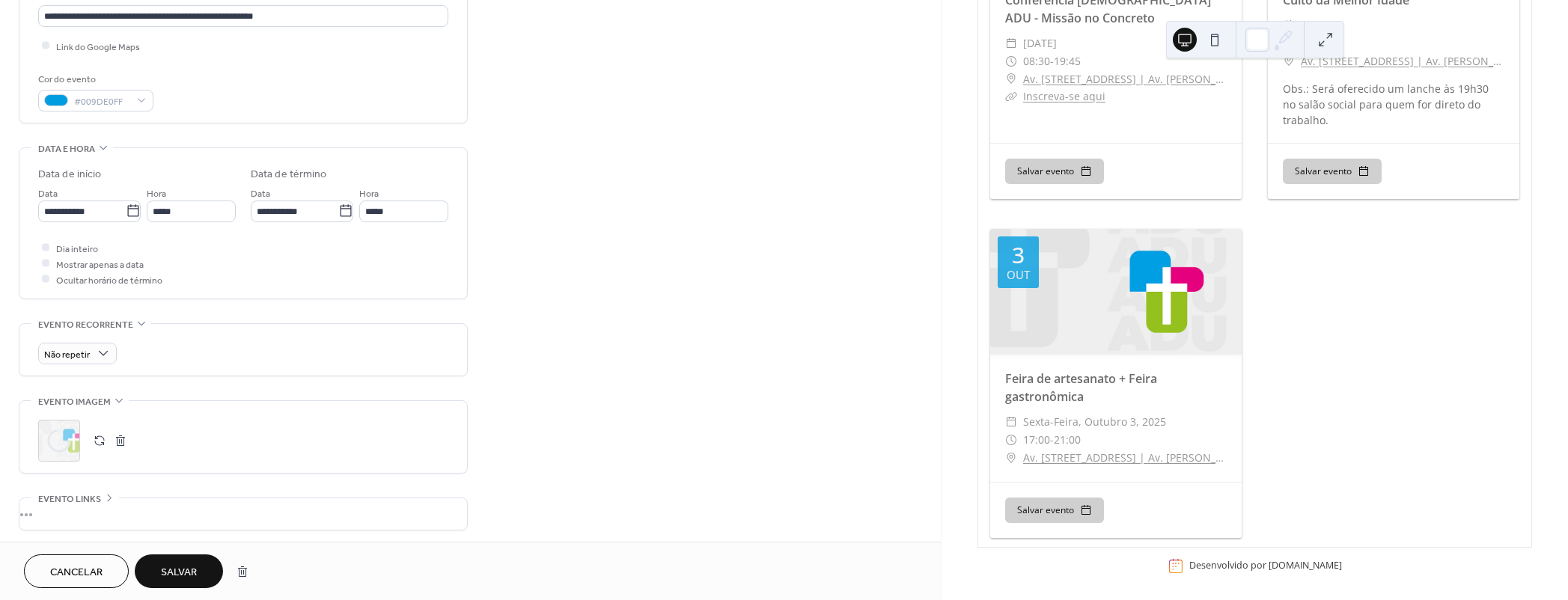
scroll to position [278, 0]
click at [197, 567] on button "Salvar" at bounding box center [179, 571] width 88 height 34
